Goal: Navigation & Orientation: Find specific page/section

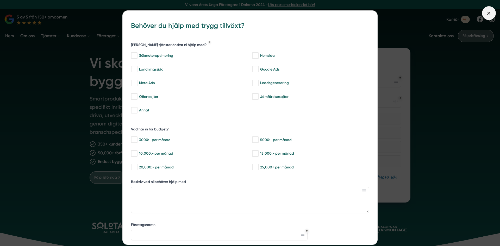
click at [487, 13] on icon at bounding box center [489, 13] width 6 height 6
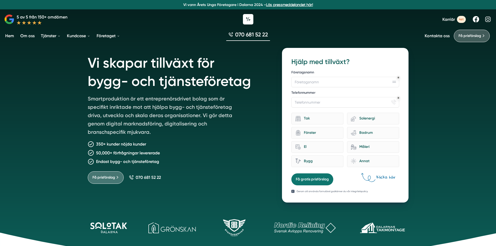
click at [441, 35] on link "Kontakta oss" at bounding box center [437, 35] width 25 height 5
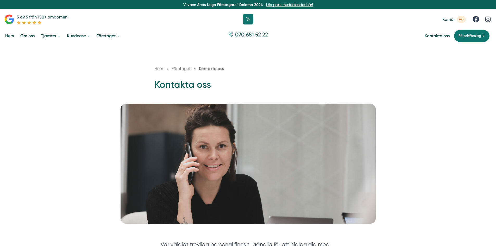
click at [27, 37] on link "Om oss" at bounding box center [27, 35] width 16 height 13
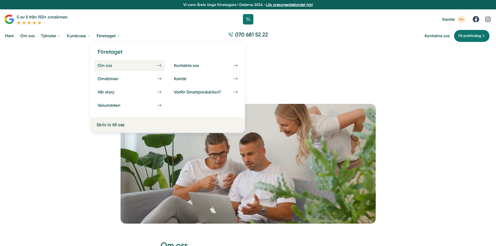
click at [111, 63] on div "Om oss" at bounding box center [111, 65] width 27 height 5
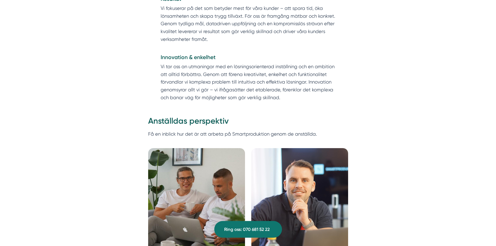
scroll to position [859, 0]
